Goal: Task Accomplishment & Management: Complete application form

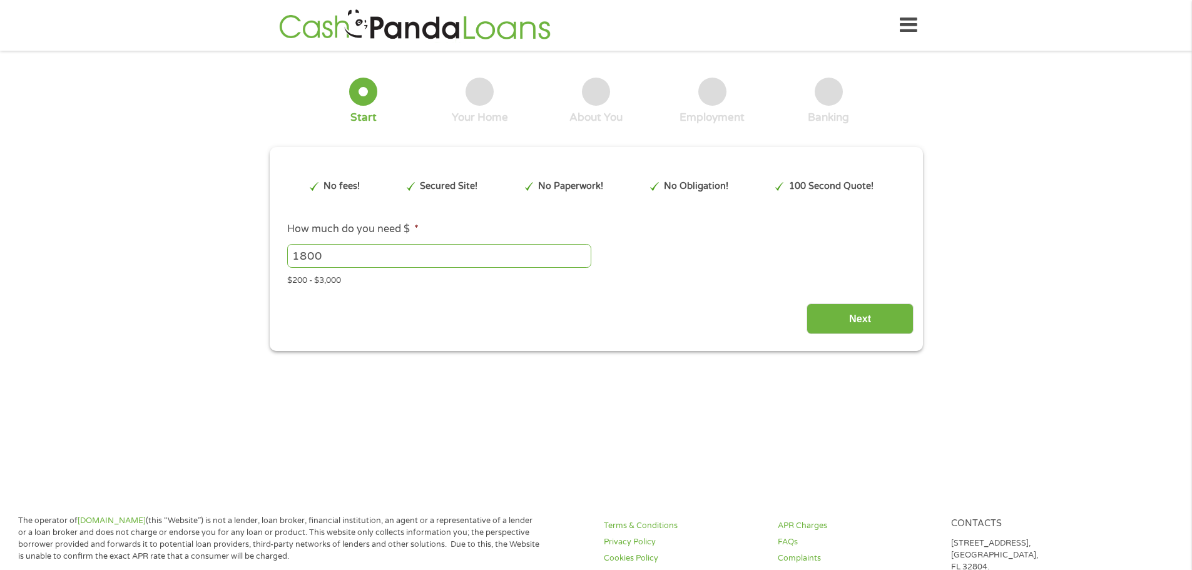
type input "Cj0KCQjw0Y3HBhCxARIsAN7931XlqNhNoWryn1vzBhY9j9d6lAbucsQsDGC0SDtvkGK2cmcwErhHYnM…"
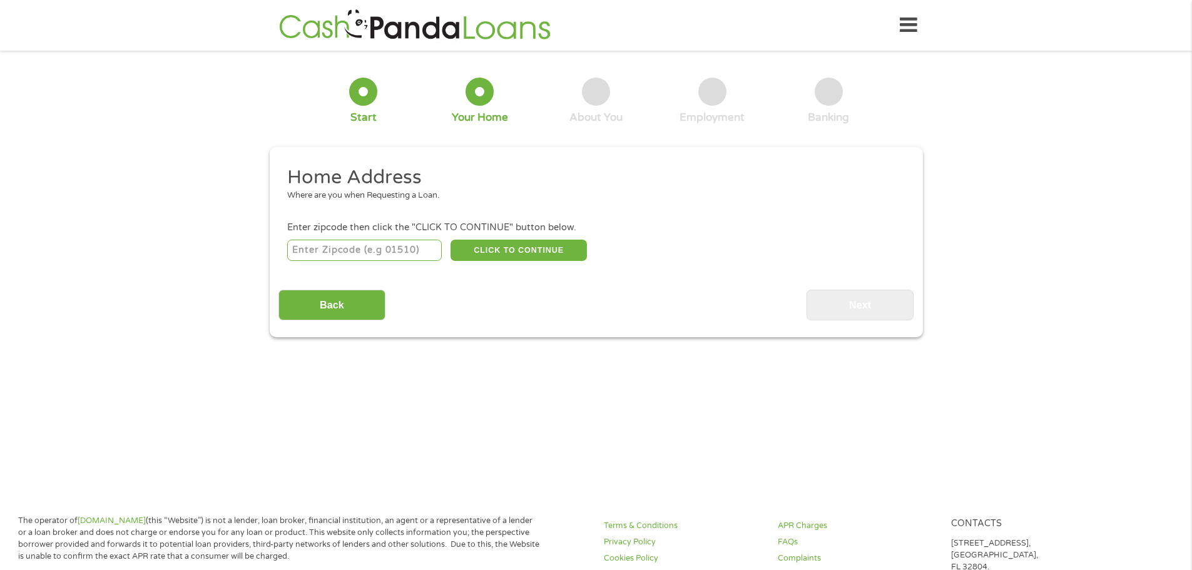
click at [403, 248] on input "number" at bounding box center [364, 250] width 155 height 21
type input "44142"
click at [491, 253] on button "CLICK TO CONTINUE" at bounding box center [519, 250] width 136 height 21
type input "44142"
type input "Brookpark"
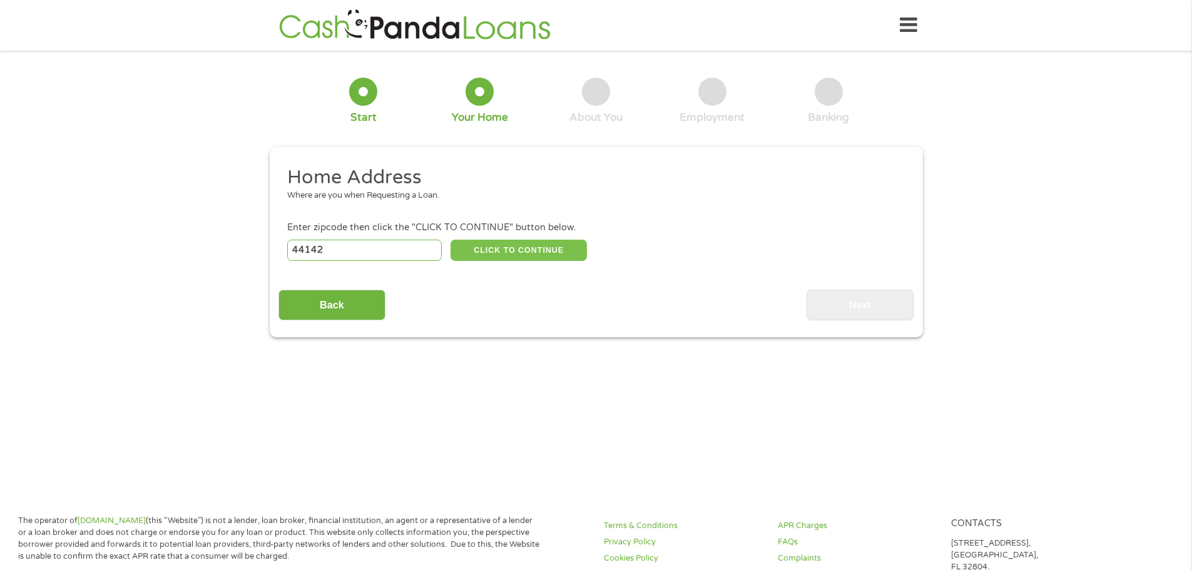
select select "[US_STATE]"
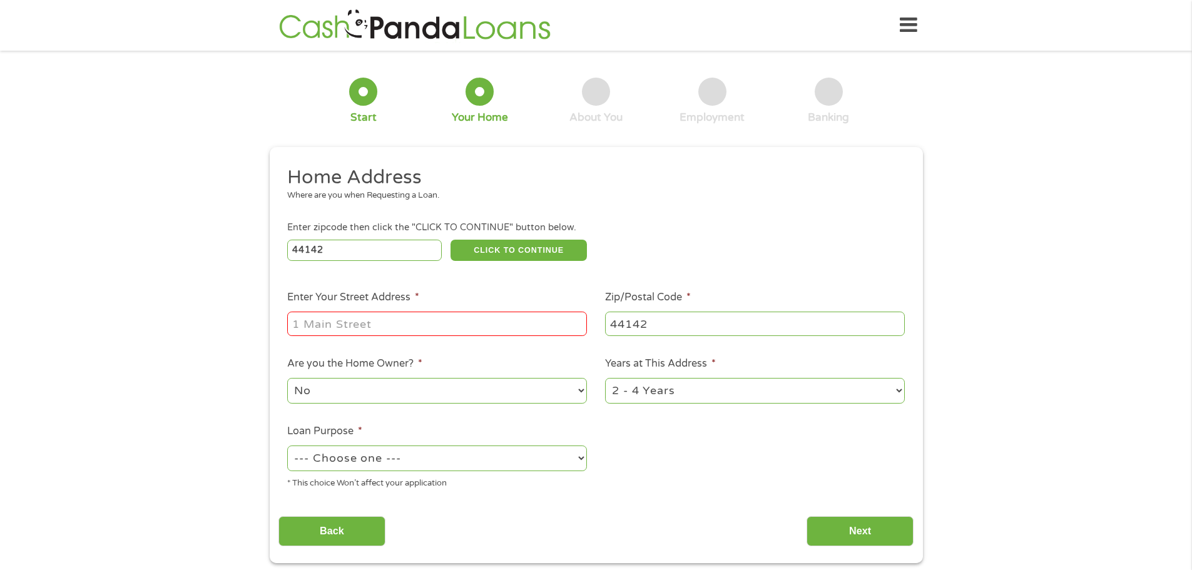
click at [434, 327] on input "Enter Your Street Address *" at bounding box center [437, 324] width 300 height 24
type input "[STREET_ADDRESS][PERSON_NAME]"
click at [725, 394] on select "1 Year or less 1 - 2 Years 2 - 4 Years Over 4 Years" at bounding box center [755, 391] width 300 height 26
select select "60months"
click at [605, 378] on select "1 Year or less 1 - 2 Years 2 - 4 Years Over 4 Years" at bounding box center [755, 391] width 300 height 26
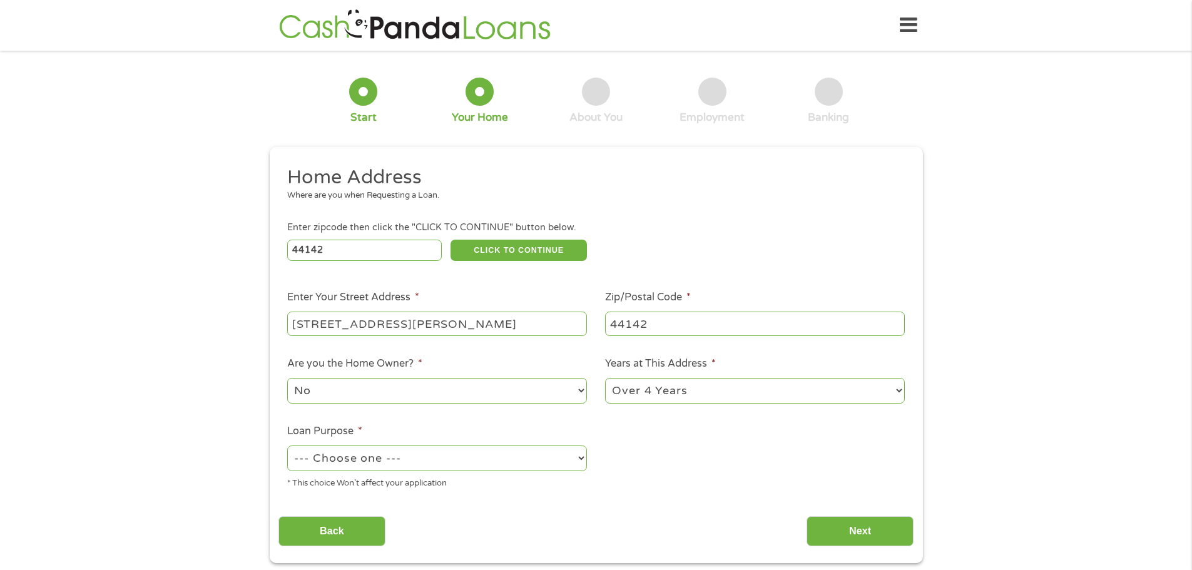
click at [511, 453] on select "--- Choose one --- Pay Bills Debt Consolidation Home Improvement Major Purchase…" at bounding box center [437, 459] width 300 height 26
select select "paybills"
click at [287, 446] on select "--- Choose one --- Pay Bills Debt Consolidation Home Improvement Major Purchase…" at bounding box center [437, 459] width 300 height 26
click at [837, 523] on input "Next" at bounding box center [860, 531] width 107 height 31
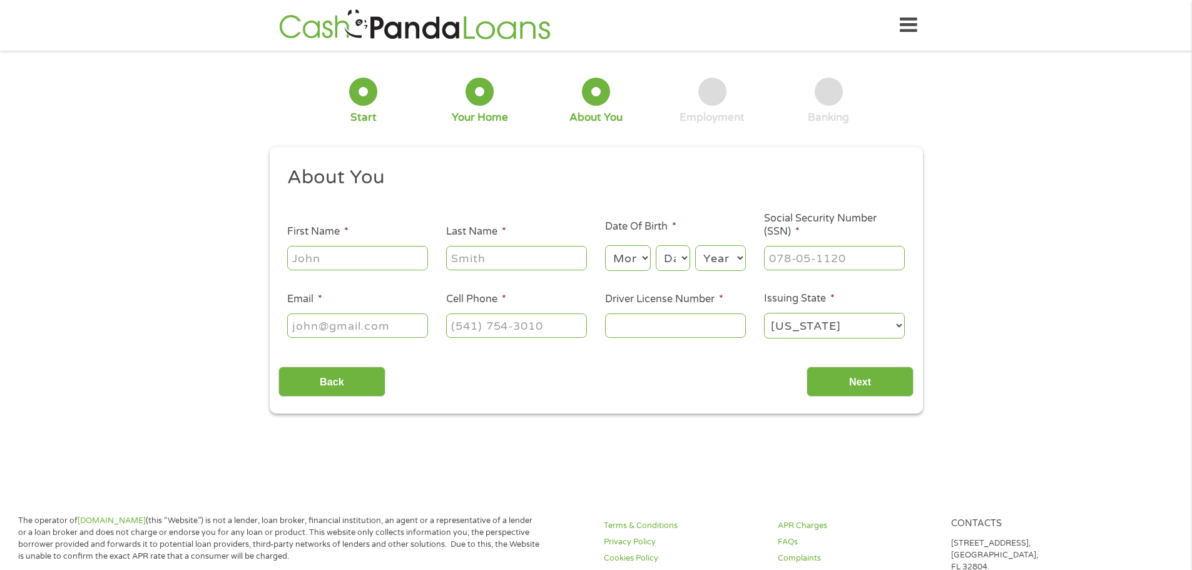
click at [351, 262] on input "First Name *" at bounding box center [357, 258] width 141 height 24
type input "[PERSON_NAME]"
click at [623, 259] on select "Month 1 2 3 4 5 6 7 8 9 10 11 12" at bounding box center [628, 258] width 46 height 26
select select "12"
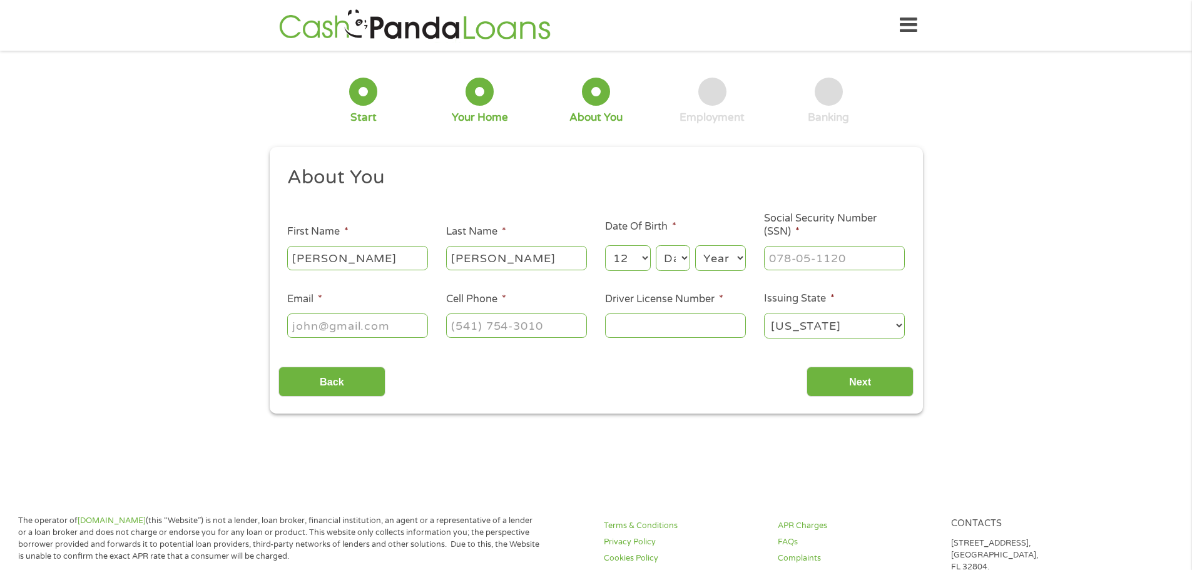
click at [605, 245] on select "Month 1 2 3 4 5 6 7 8 9 10 11 12" at bounding box center [628, 258] width 46 height 26
click at [677, 260] on select "Day 1 2 3 4 5 6 7 8 9 10 11 12 13 14 15 16 17 18 19 20 21 22 23 24 25 26 27 28 …" at bounding box center [673, 258] width 34 height 26
select select "26"
click at [656, 245] on select "Day 1 2 3 4 5 6 7 8 9 10 11 12 13 14 15 16 17 18 19 20 21 22 23 24 25 26 27 28 …" at bounding box center [673, 258] width 34 height 26
click at [720, 255] on select "Year [DATE] 2006 2005 2004 2003 2002 2001 2000 1999 1998 1997 1996 1995 1994 19…" at bounding box center [720, 258] width 51 height 26
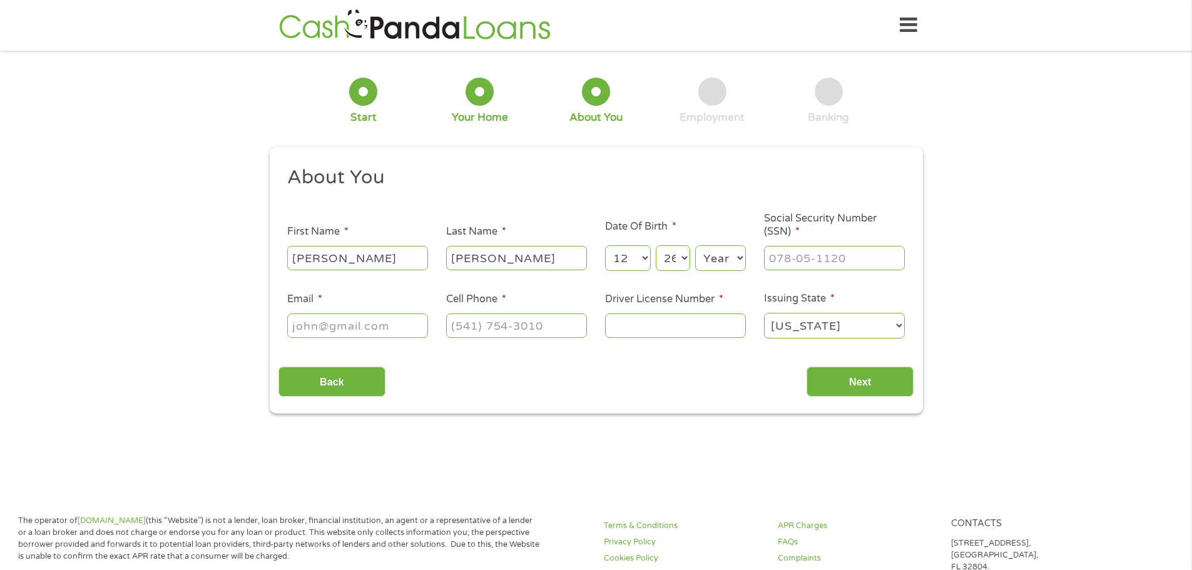
select select "1999"
click at [695, 245] on select "Year [DATE] 2006 2005 2004 2003 2002 2001 2000 1999 1998 1997 1996 1995 1994 19…" at bounding box center [720, 258] width 51 height 26
click at [785, 254] on input "___-__-____" at bounding box center [834, 258] width 141 height 24
type input "680-20-5327"
click at [381, 330] on input "Email *" at bounding box center [357, 326] width 141 height 24
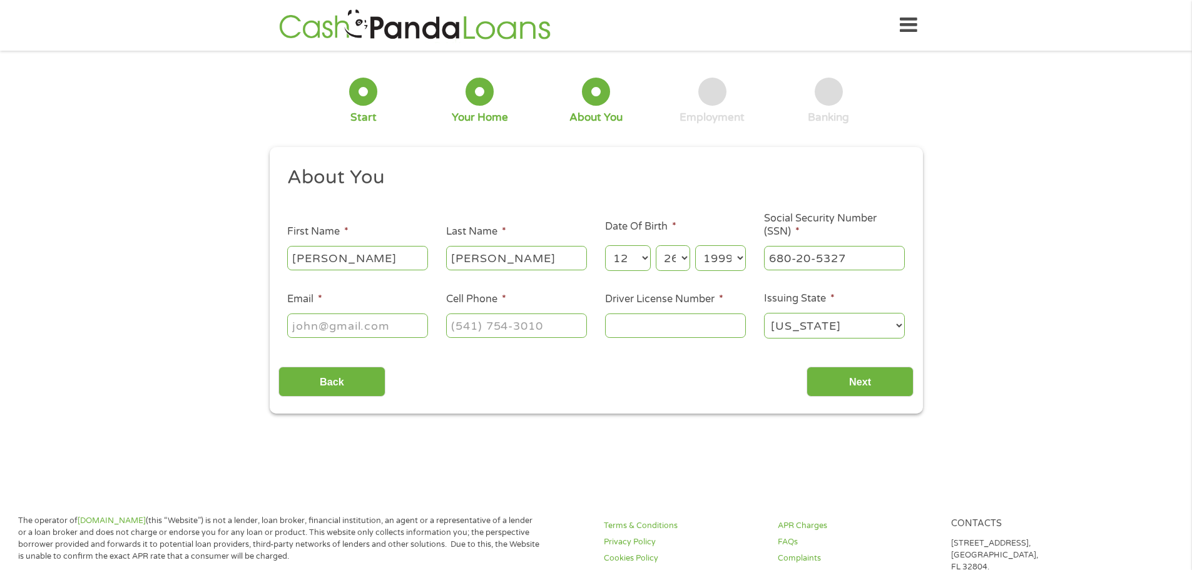
type input "[EMAIL_ADDRESS][DOMAIN_NAME]"
click at [501, 329] on input "(___) ___-____" at bounding box center [516, 326] width 141 height 24
type input "[PHONE_NUMBER]"
click at [725, 326] on input "Driver License Number *" at bounding box center [675, 326] width 141 height 24
type input "uw352155"
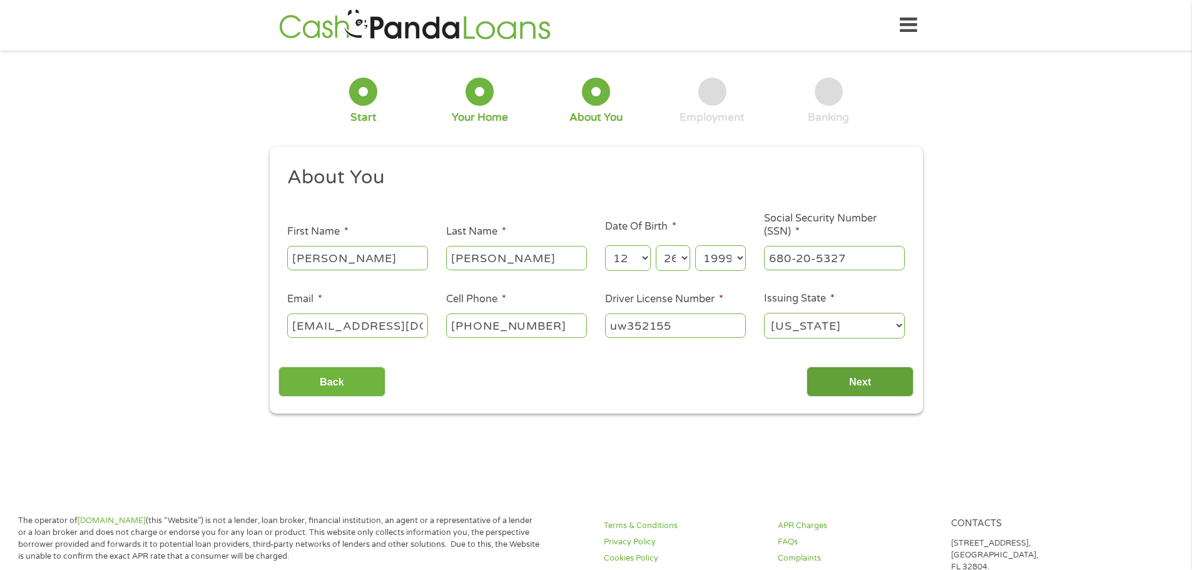
click at [861, 379] on input "Next" at bounding box center [860, 382] width 107 height 31
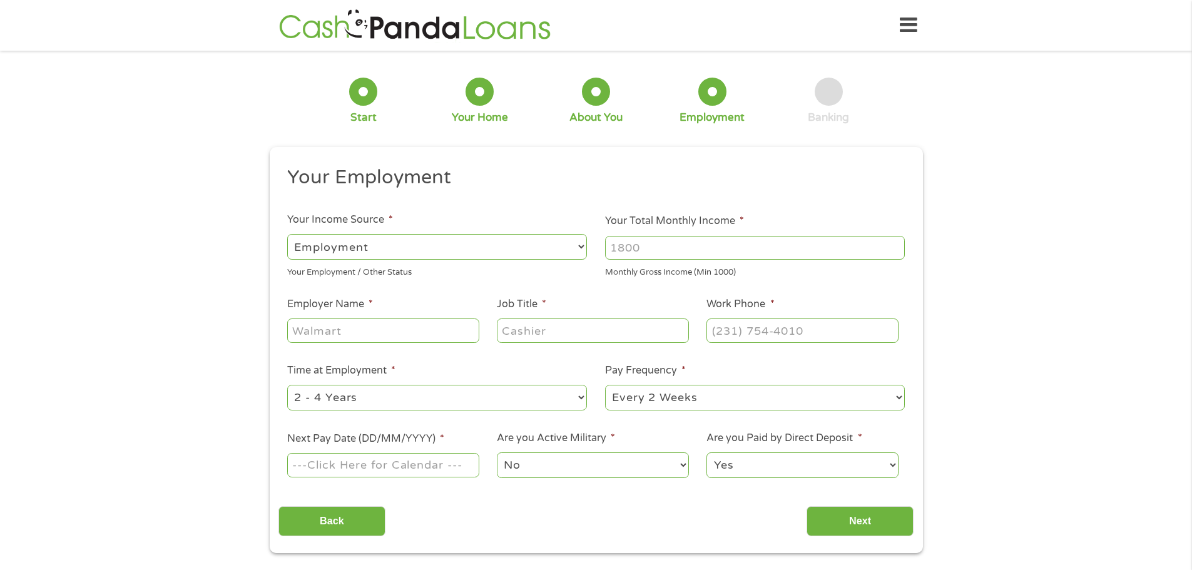
click at [650, 247] on input "Your Total Monthly Income *" at bounding box center [755, 248] width 300 height 24
type input "3000"
click at [378, 322] on input "Employer Name *" at bounding box center [383, 331] width 192 height 24
click at [435, 242] on select "--- Choose one --- Employment [DEMOGRAPHIC_DATA] Benefits" at bounding box center [437, 247] width 300 height 26
click at [287, 234] on select "--- Choose one --- Employment [DEMOGRAPHIC_DATA] Benefits" at bounding box center [437, 247] width 300 height 26
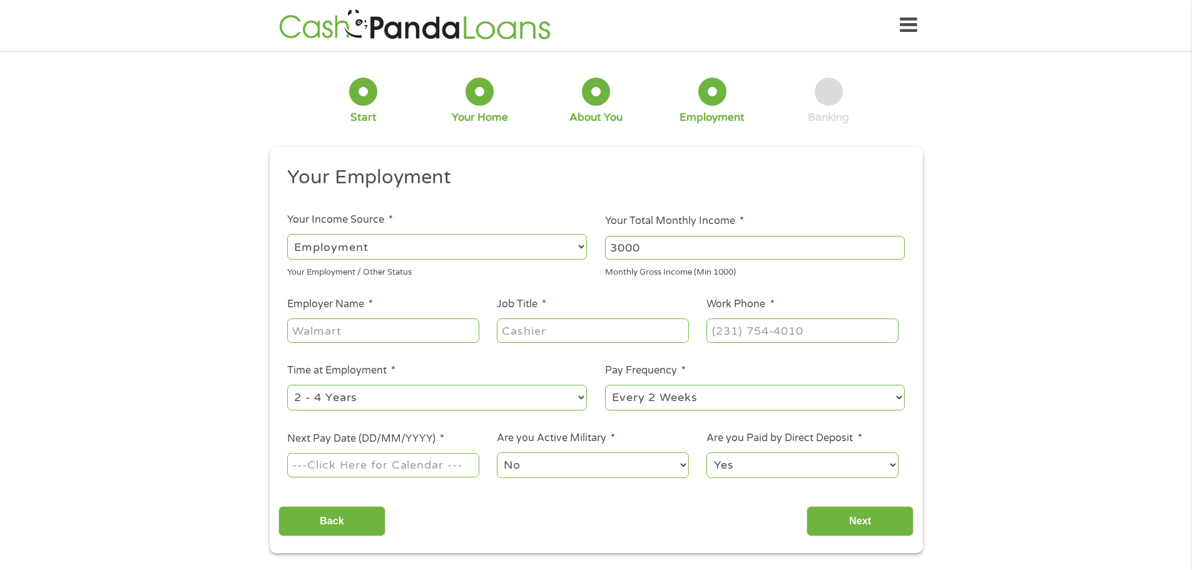
click at [371, 322] on input "Employer Name *" at bounding box center [383, 331] width 192 height 24
type input "Costa Oil"
click at [556, 336] on input "Job Title *" at bounding box center [593, 331] width 192 height 24
type input "Store Manager"
click at [736, 331] on input "(___) ___-____" at bounding box center [803, 331] width 192 height 24
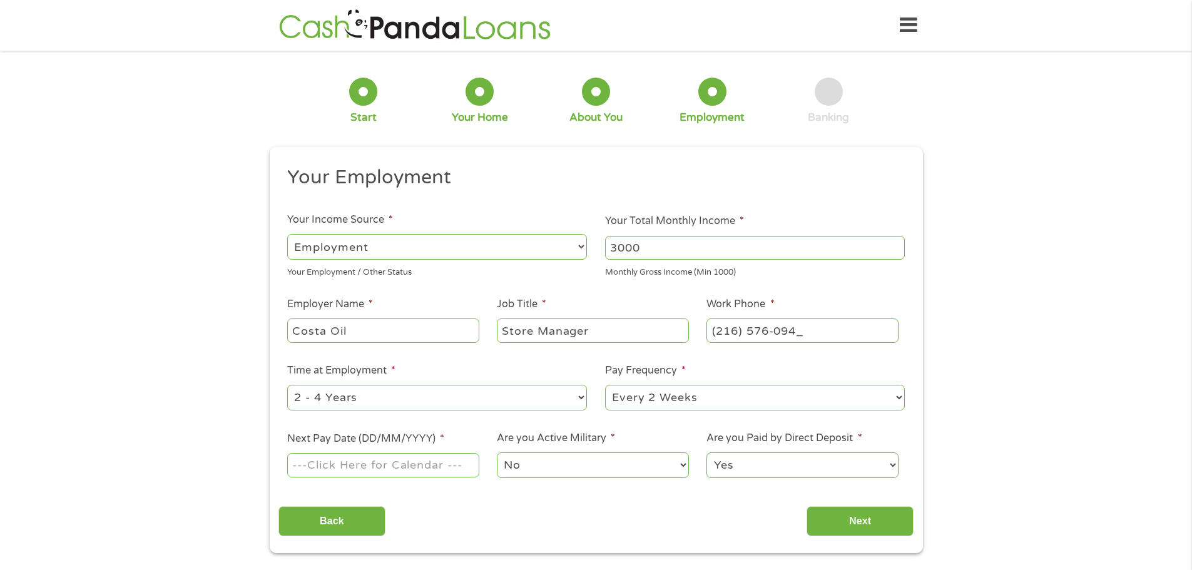
type input "[PHONE_NUMBER]"
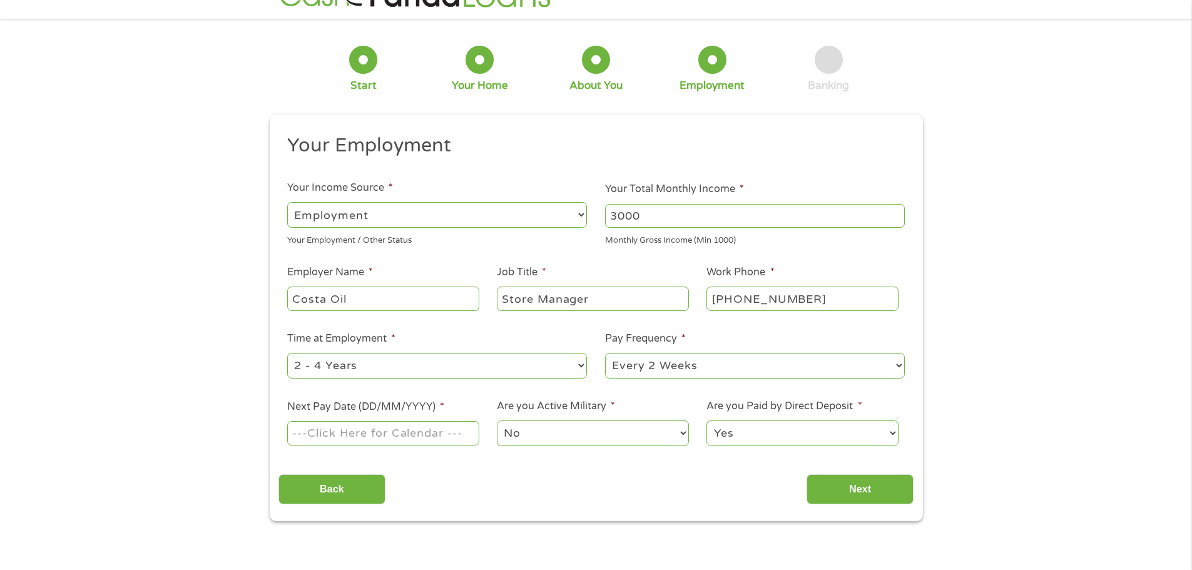
scroll to position [63, 0]
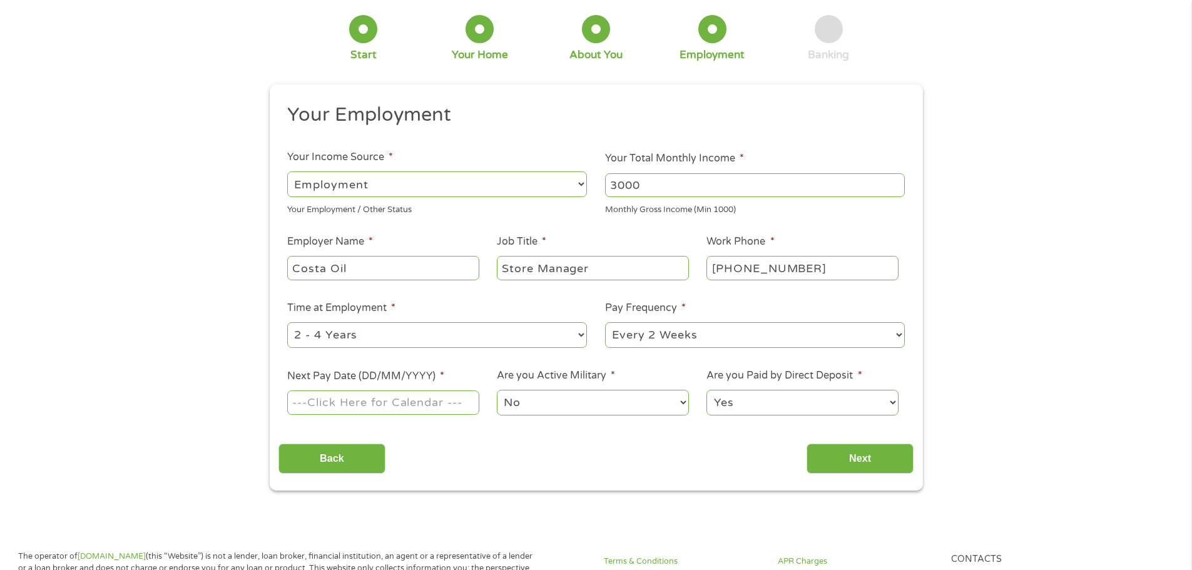
click at [715, 337] on select "--- Choose one --- Every 2 Weeks Every Week Monthly Semi-Monthly" at bounding box center [755, 335] width 300 height 26
select select "weekly"
click at [605, 322] on select "--- Choose one --- Every 2 Weeks Every Week Monthly Semi-Monthly" at bounding box center [755, 335] width 300 height 26
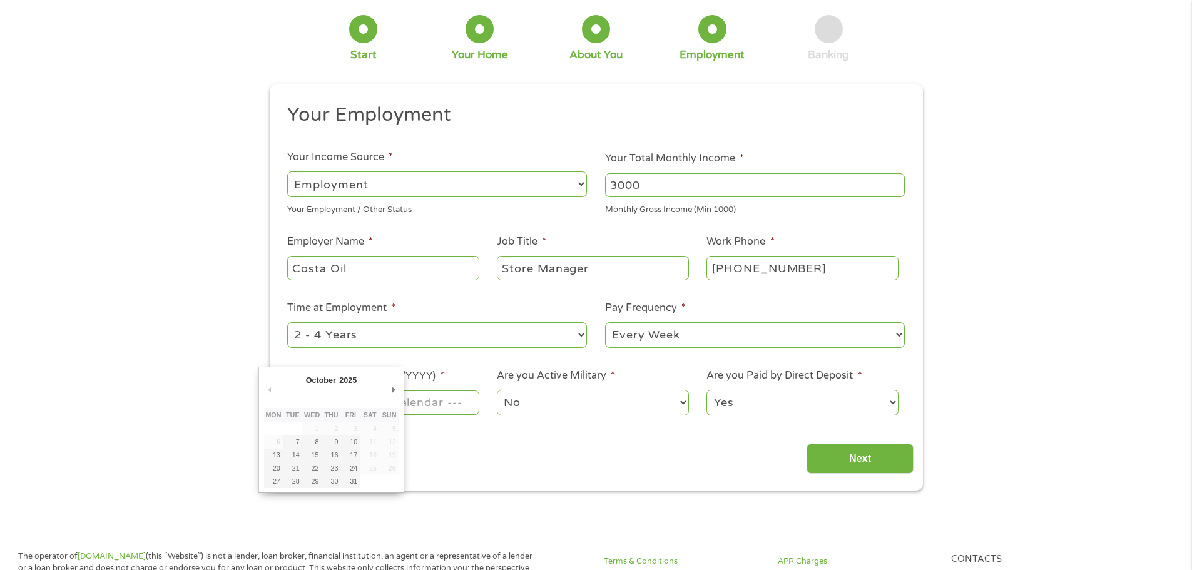
click at [441, 399] on input "Next Pay Date (DD/MM/YYYY) *" at bounding box center [383, 403] width 192 height 24
type input "[DATE]"
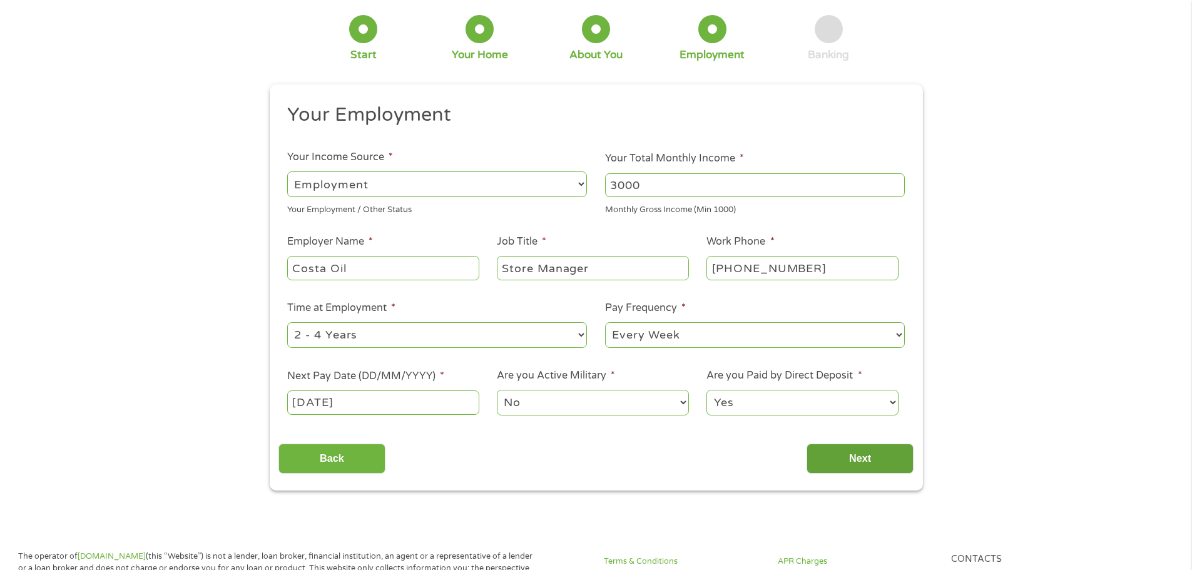
click at [839, 454] on input "Next" at bounding box center [860, 459] width 107 height 31
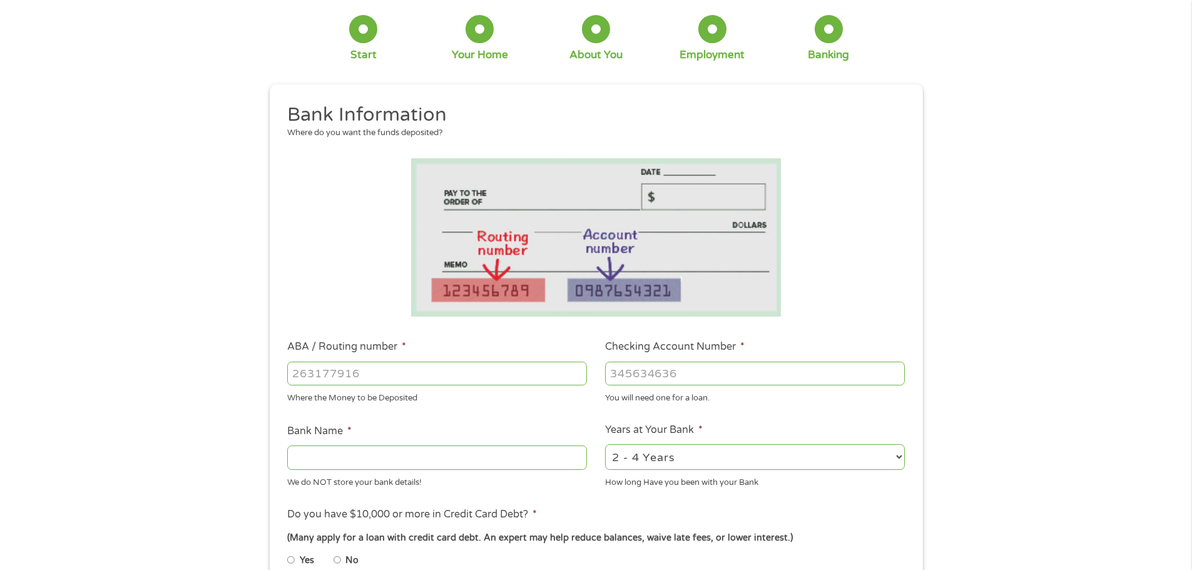
scroll to position [0, 0]
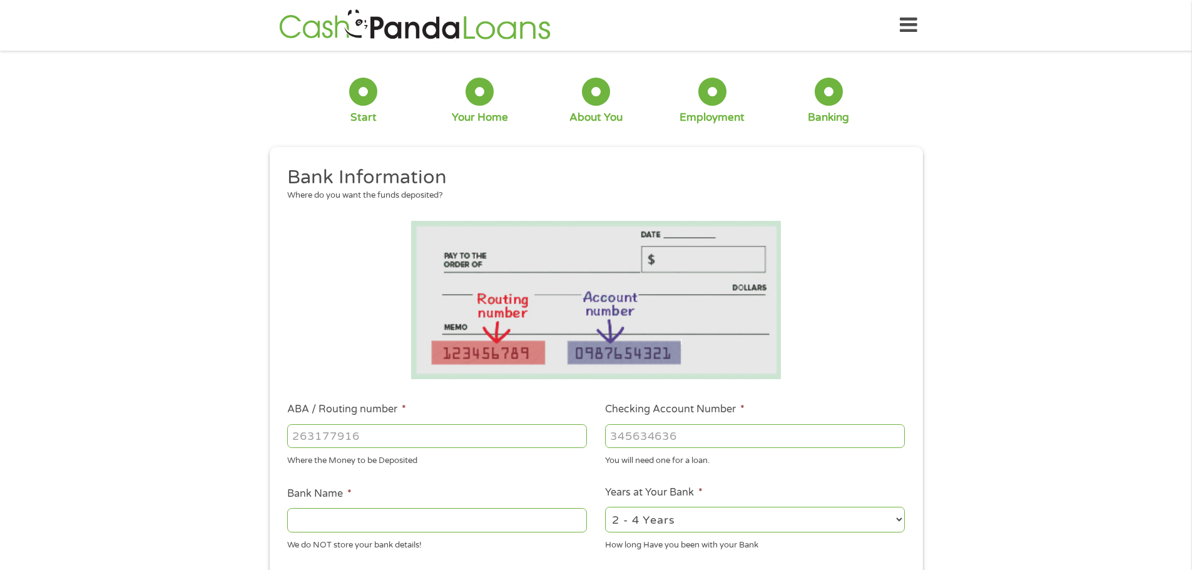
click at [389, 434] on input "ABA / Routing number *" at bounding box center [437, 436] width 300 height 24
type input "041000153"
type input "HUNTINGTON NATIONAL BANK"
type input "041000153"
click at [625, 439] on input "Checking Account Number *" at bounding box center [755, 436] width 300 height 24
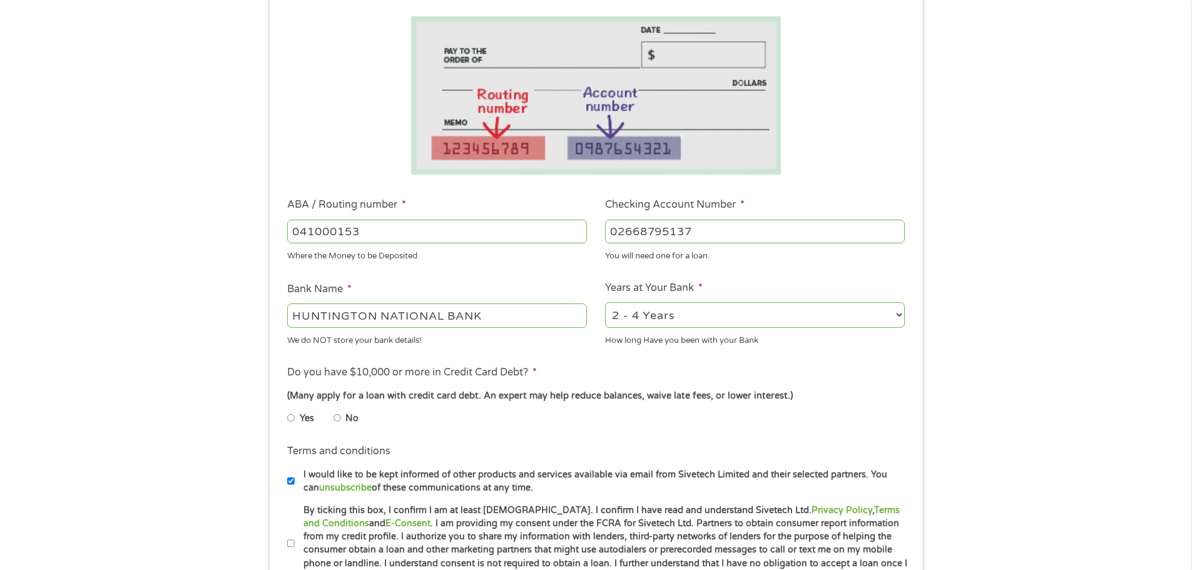
scroll to position [250, 0]
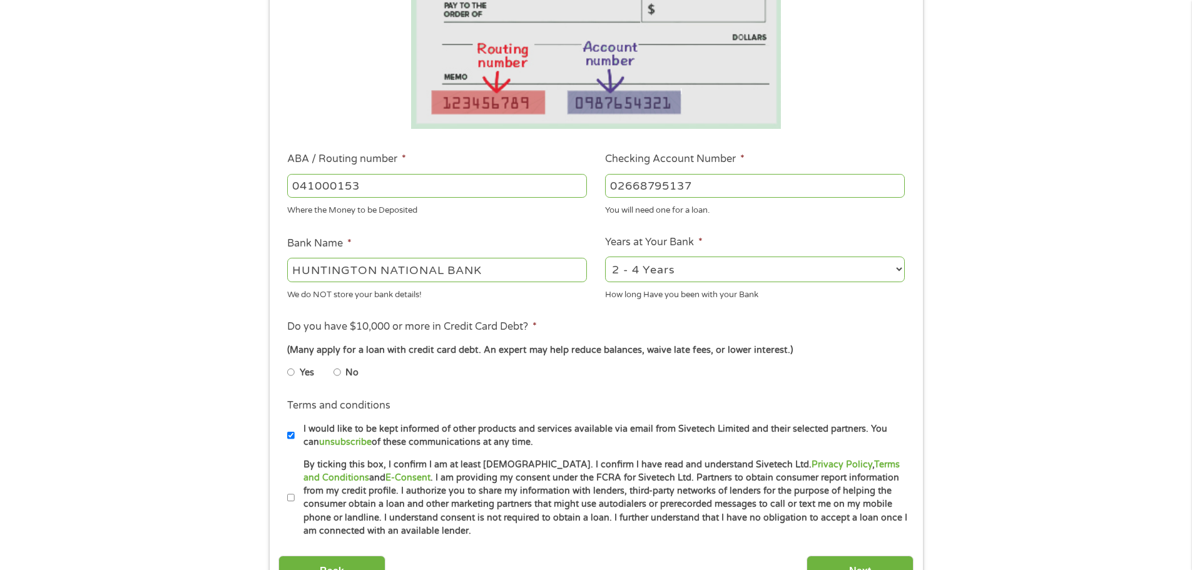
type input "02668795137"
click at [335, 372] on input "No" at bounding box center [338, 372] width 8 height 20
radio input "true"
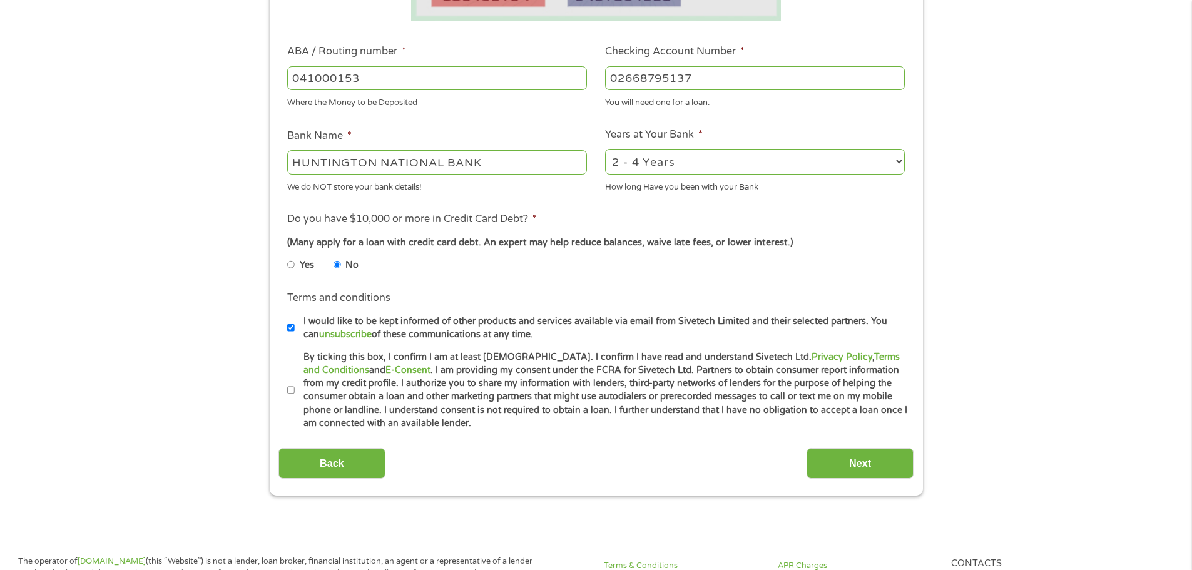
scroll to position [376, 0]
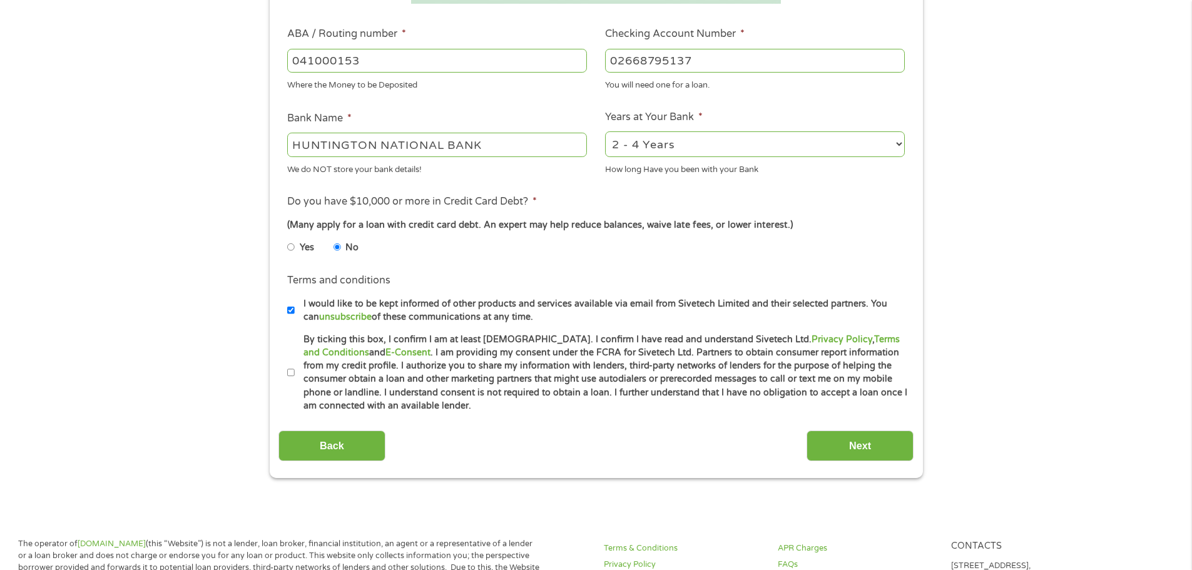
click at [289, 371] on input "By ticking this box, I confirm I am at least [DEMOGRAPHIC_DATA]. I confirm I ha…" at bounding box center [291, 373] width 8 height 20
checkbox input "true"
click at [290, 310] on input "I would like to be kept informed of other products and services available via e…" at bounding box center [291, 310] width 8 height 20
checkbox input "false"
click at [846, 439] on input "Next" at bounding box center [860, 446] width 107 height 31
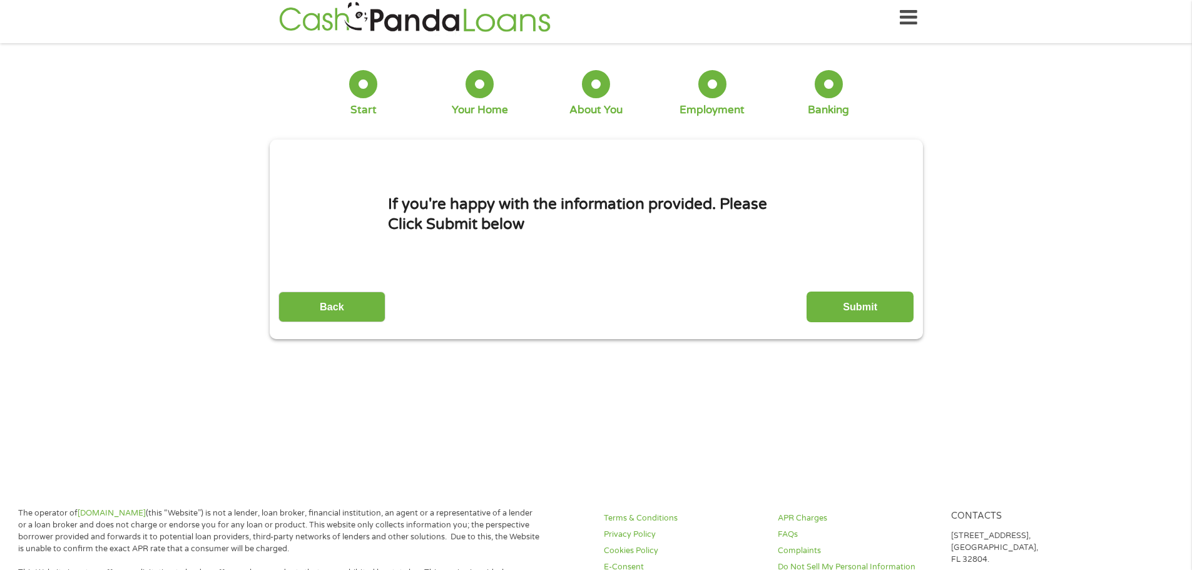
scroll to position [0, 0]
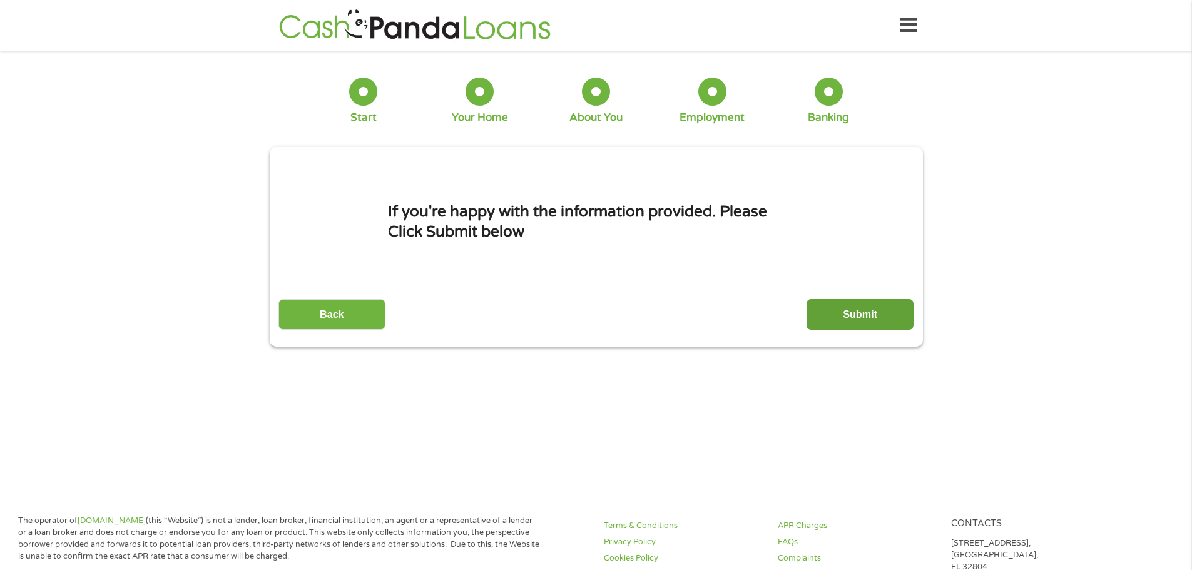
click at [849, 305] on input "Submit" at bounding box center [860, 314] width 107 height 31
